Goal: Browse casually: Explore the website without a specific task or goal

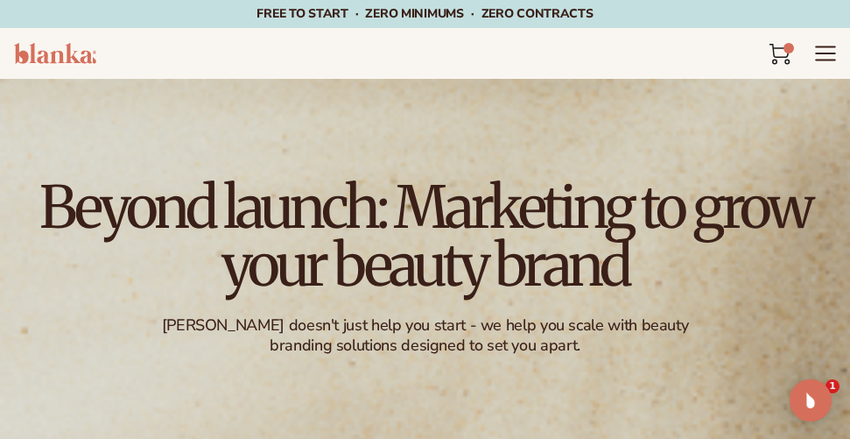
click at [820, 51] on icon "Menu" at bounding box center [826, 53] width 23 height 23
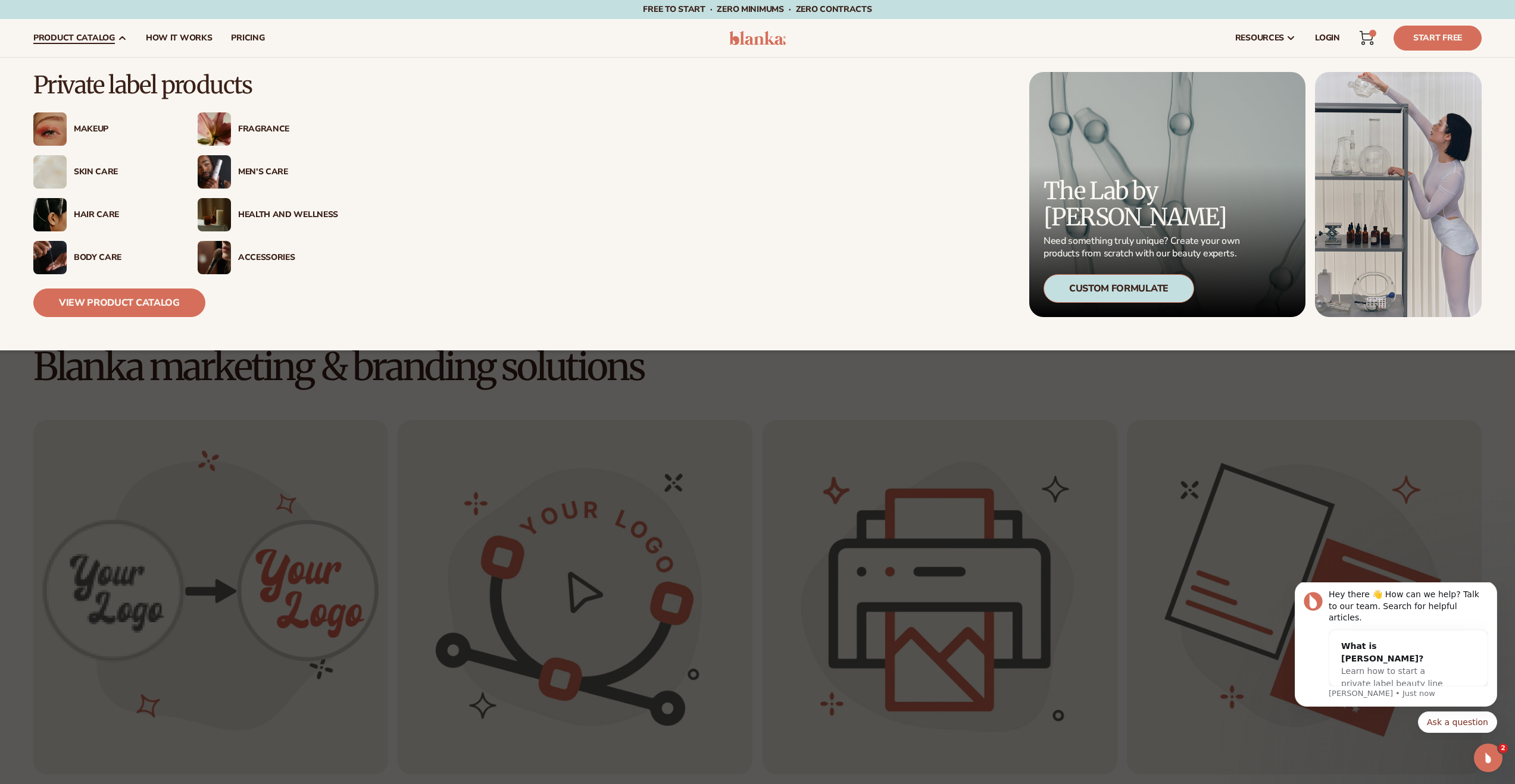
click at [97, 129] on div "Makeup" at bounding box center [124, 129] width 100 height 10
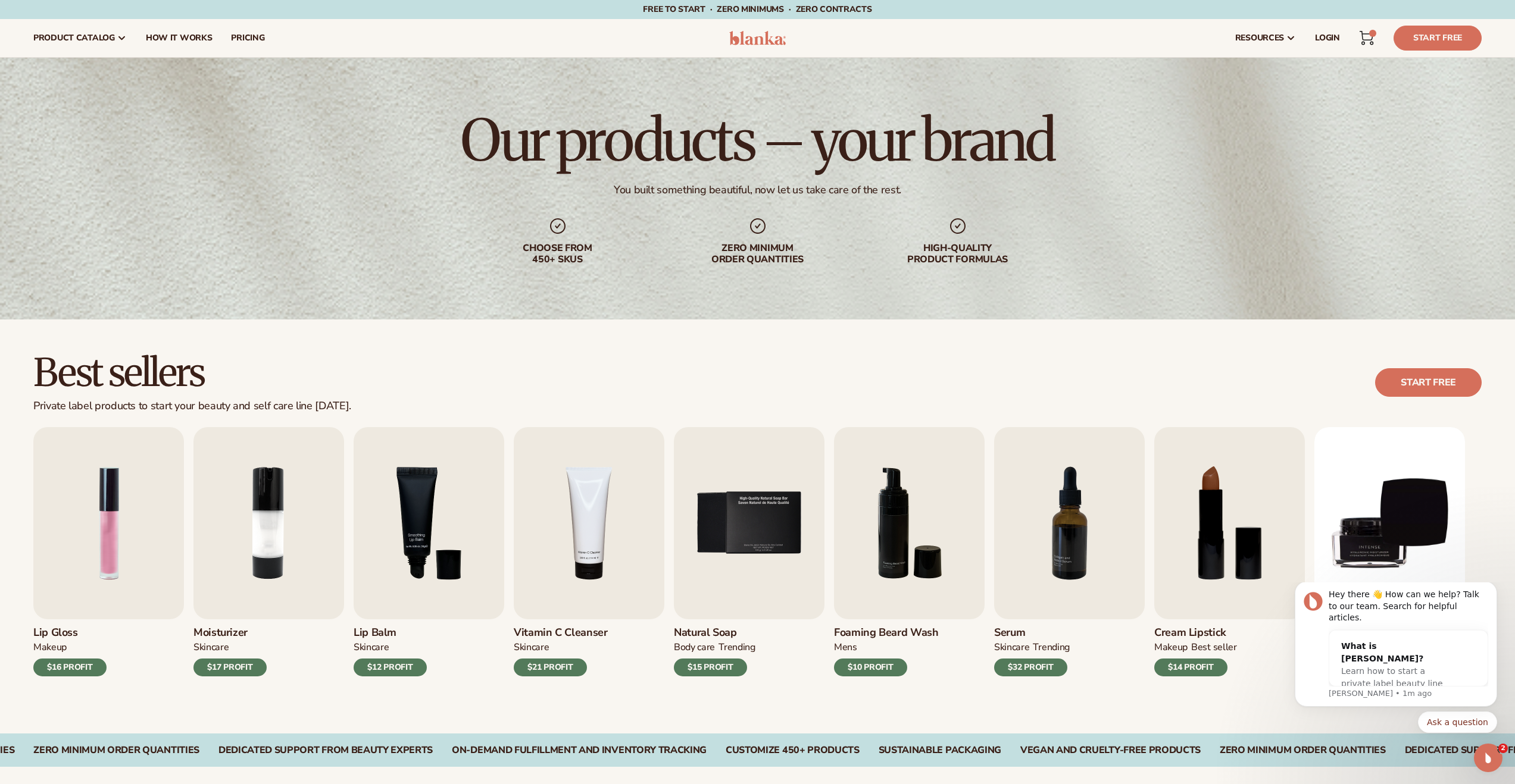
click at [86, 670] on div "$16 PROFIT" at bounding box center [70, 668] width 73 height 18
click at [70, 605] on img "1 / 9" at bounding box center [109, 523] width 151 height 192
click at [1323, 36] on span "LOGIN" at bounding box center [1327, 38] width 25 height 10
